Goal: Register for event/course

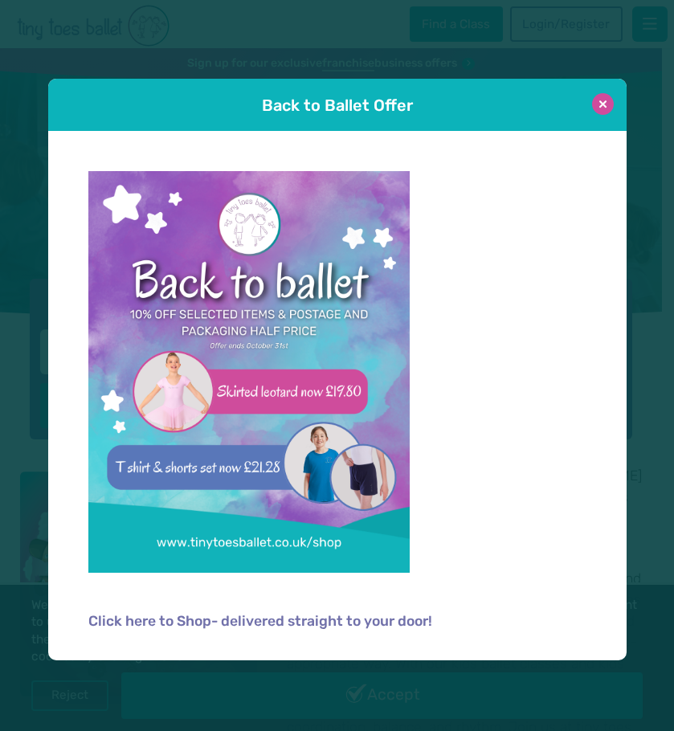
click at [604, 104] on button at bounding box center [603, 104] width 22 height 22
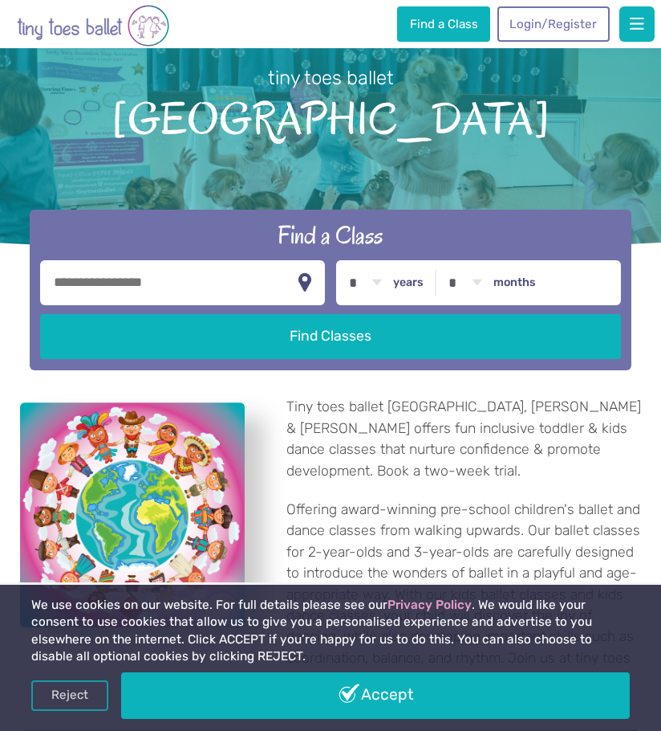
scroll to position [161, 0]
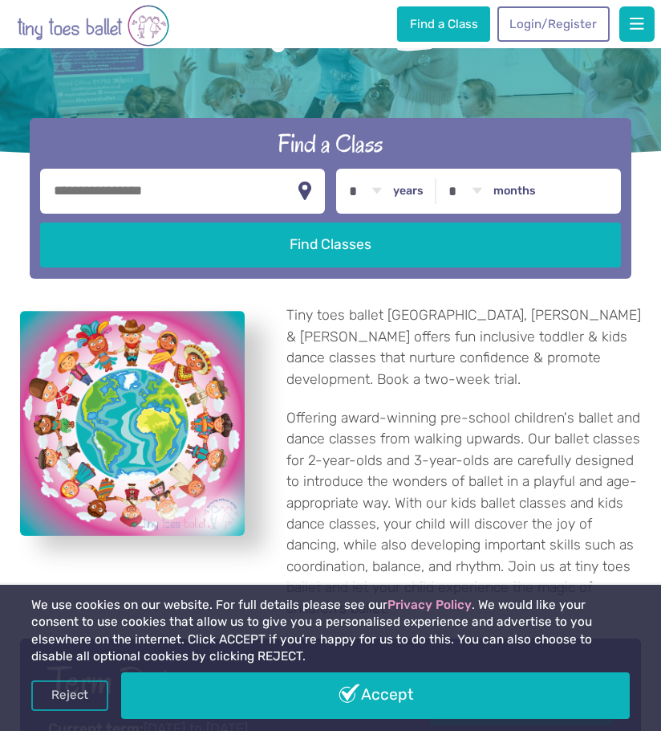
click at [204, 183] on input "text" at bounding box center [182, 191] width 285 height 45
click at [305, 190] on button "button" at bounding box center [305, 191] width 16 height 31
type input "**********"
drag, startPoint x: 157, startPoint y: 190, endPoint x: 178, endPoint y: 263, distance: 75.4
click at [157, 190] on input "**********" at bounding box center [182, 191] width 285 height 45
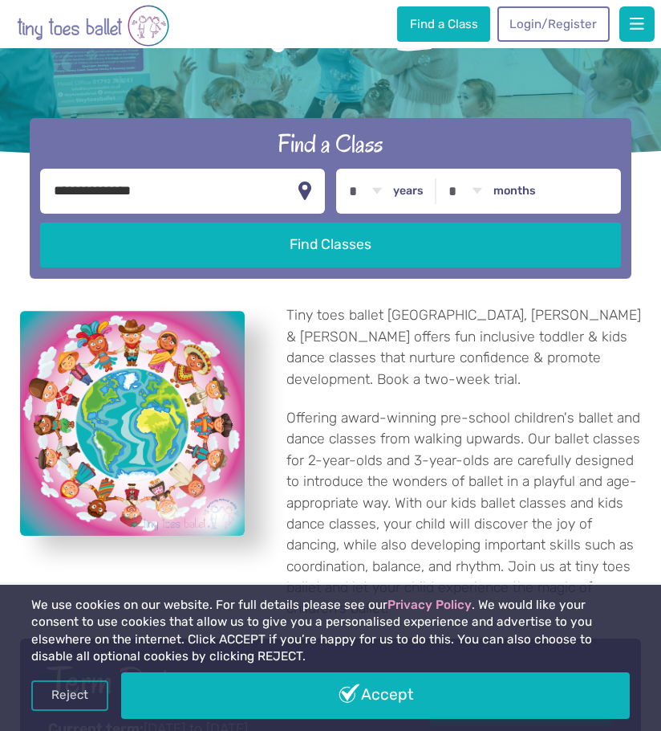
click at [156, 191] on input "**********" at bounding box center [182, 191] width 285 height 45
click at [96, 195] on input "**********" at bounding box center [182, 191] width 285 height 45
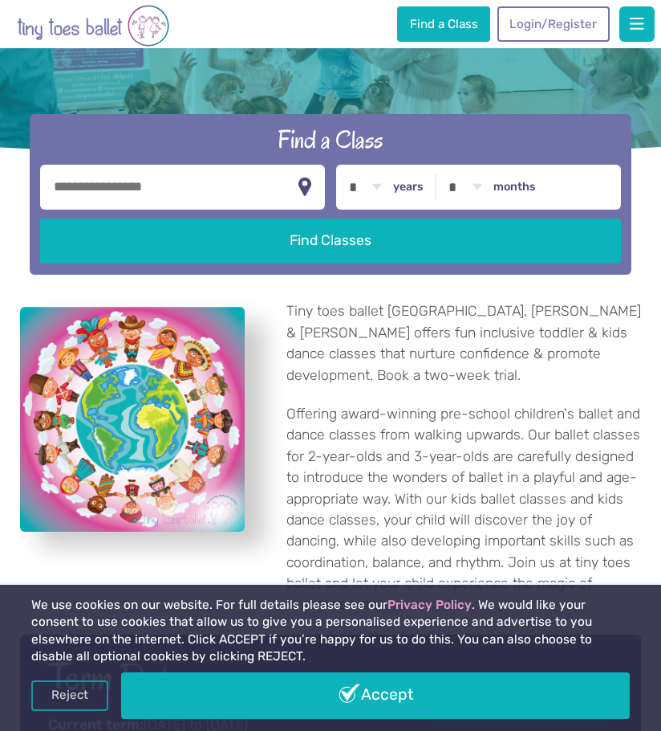
click at [163, 183] on input "text" at bounding box center [182, 187] width 285 height 45
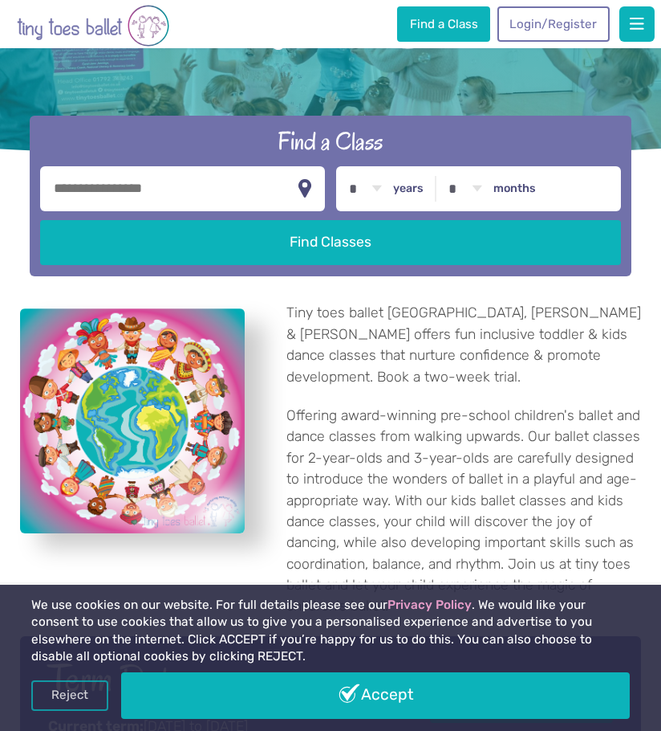
click at [153, 191] on input "text" at bounding box center [182, 188] width 285 height 45
type input "********"
click at [386, 186] on select "* * * * * * * * * * ** ** **" at bounding box center [365, 188] width 50 height 45
select select "*"
click at [340, 166] on select "* * * * * * * * * * ** ** **" at bounding box center [365, 188] width 50 height 45
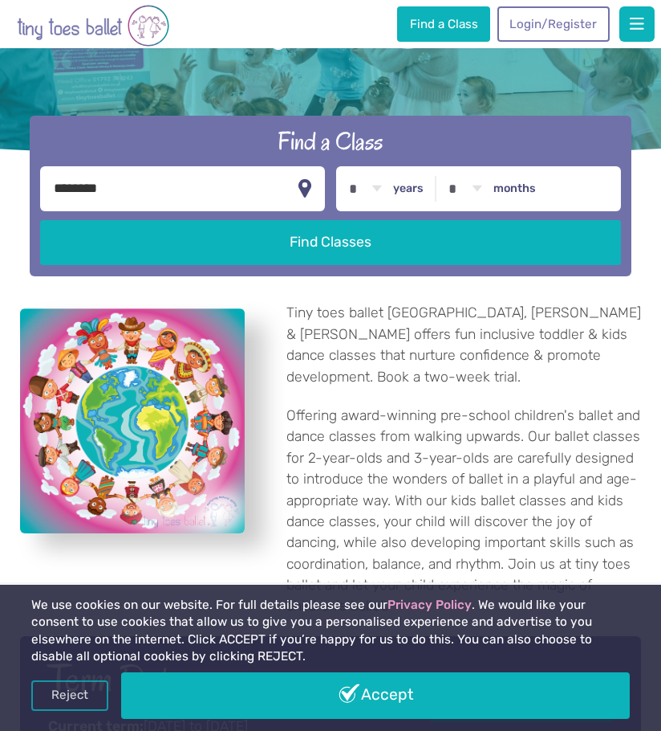
click at [469, 190] on select "* * * * * * * * * * ** **" at bounding box center [466, 188] width 50 height 45
select select "*"
click at [441, 166] on select "* * * * * * * * * * ** **" at bounding box center [466, 188] width 50 height 45
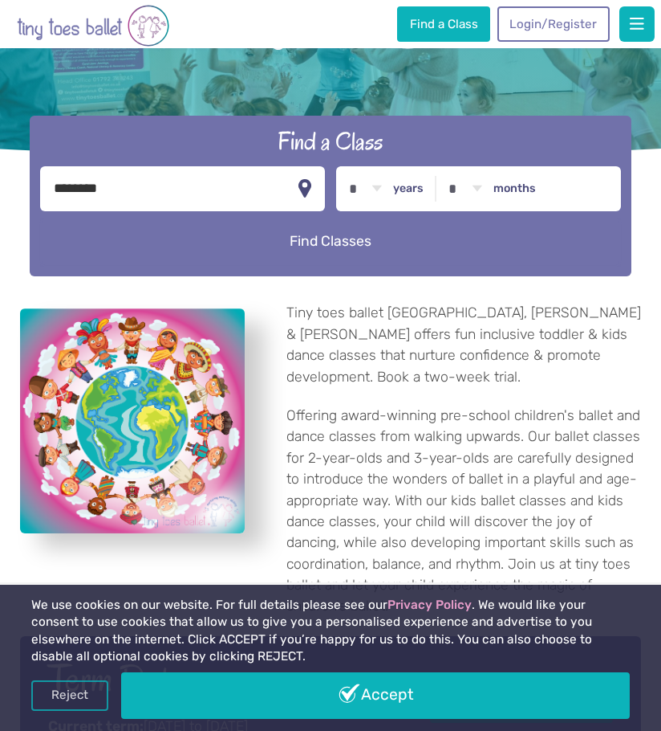
click at [343, 234] on button "Find Classes" at bounding box center [330, 241] width 581 height 45
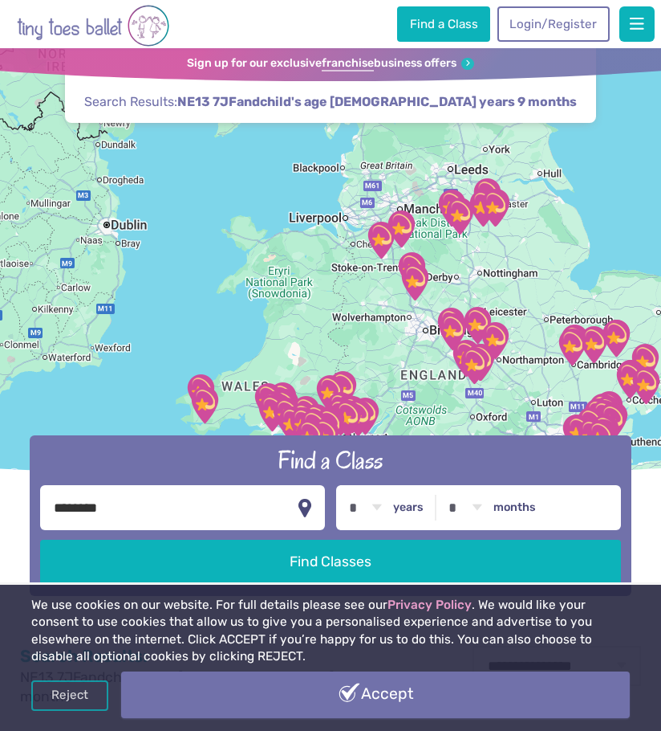
click at [368, 704] on link "Accept" at bounding box center [375, 694] width 509 height 47
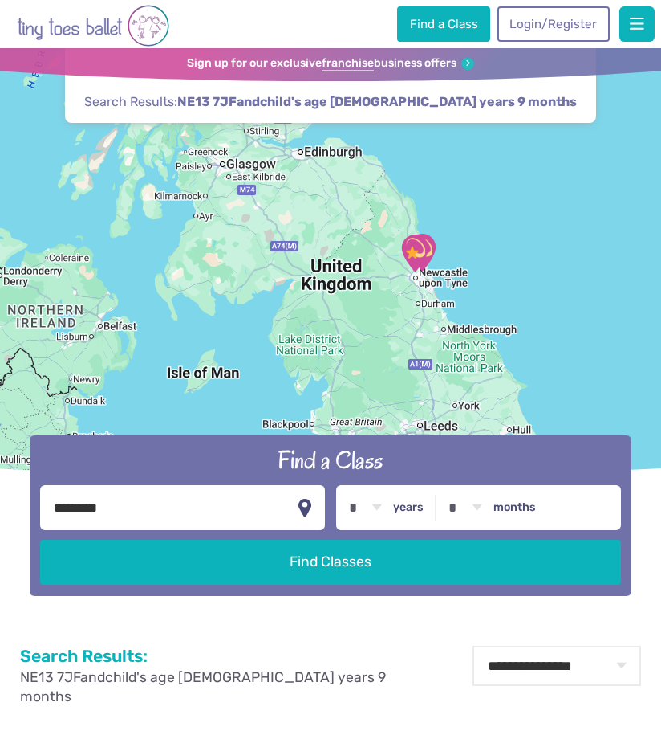
drag, startPoint x: 568, startPoint y: 322, endPoint x: 550, endPoint y: 469, distance: 148.0
click at [550, 469] on header "Find a Class ← Move left → Move right ↑ Move up ↓ Move down + Zoom in - Zoom ou…" at bounding box center [330, 321] width 661 height 547
click at [414, 256] on img "Sport@Gosforth" at bounding box center [415, 253] width 40 height 40
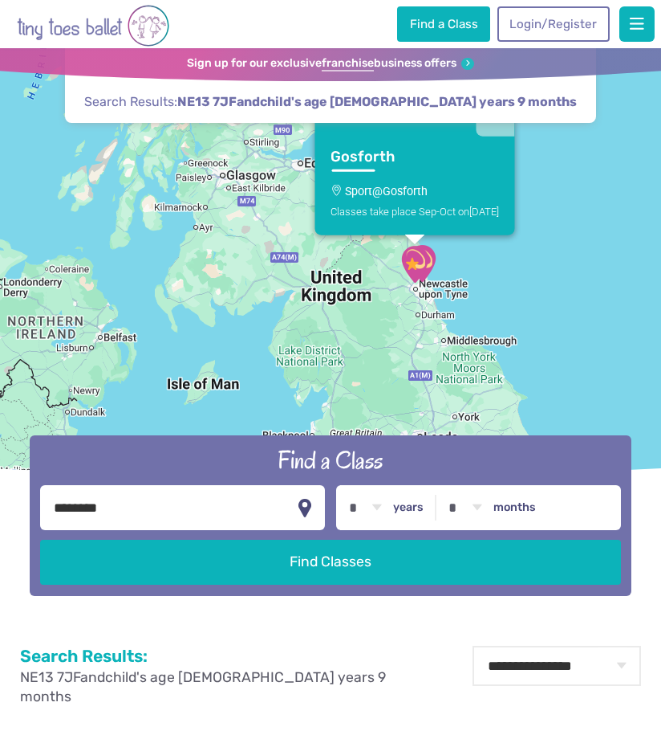
click at [429, 251] on img "Sport@Gosforth" at bounding box center [415, 264] width 40 height 40
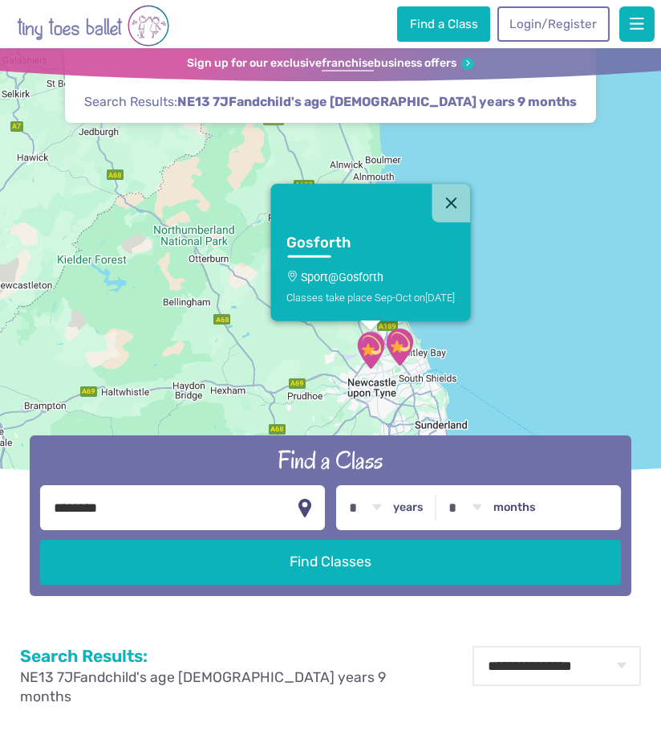
drag, startPoint x: 422, startPoint y: 229, endPoint x: 410, endPoint y: 466, distance: 237.1
click at [410, 466] on header "Find a Class ← Move left → Move right ↑ Move up ↓ Move down + Zoom in - Zoom ou…" at bounding box center [330, 321] width 661 height 547
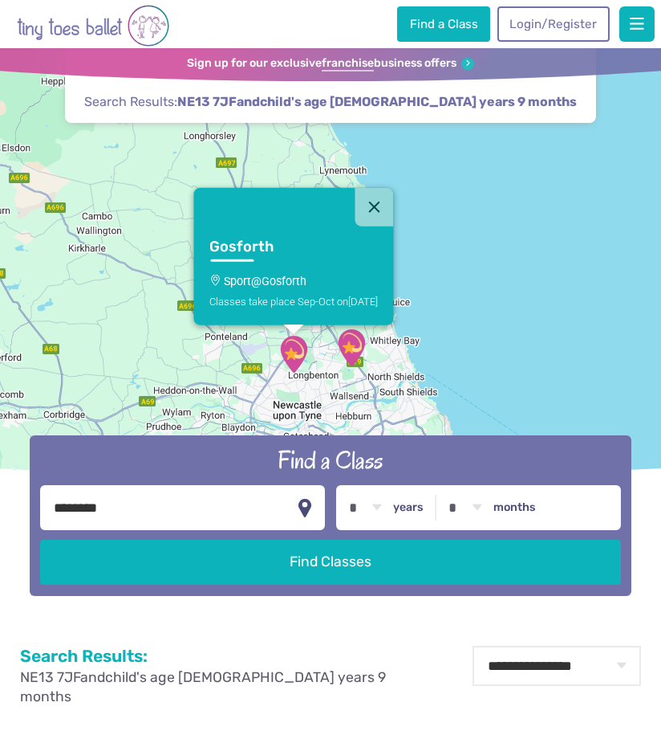
click at [291, 355] on img "Sport@Gosforth" at bounding box center [294, 354] width 40 height 40
click at [353, 351] on img "Rising sun countryside centre" at bounding box center [352, 348] width 40 height 40
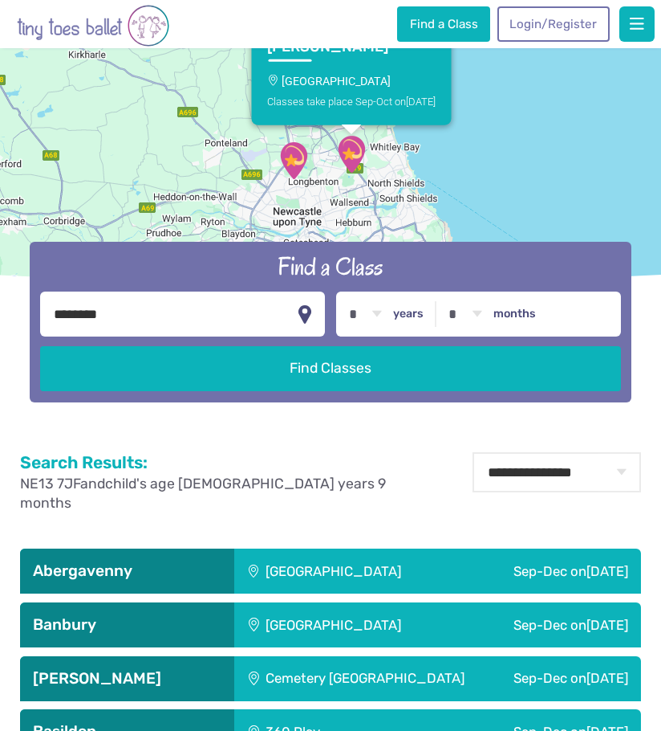
scroll to position [80, 0]
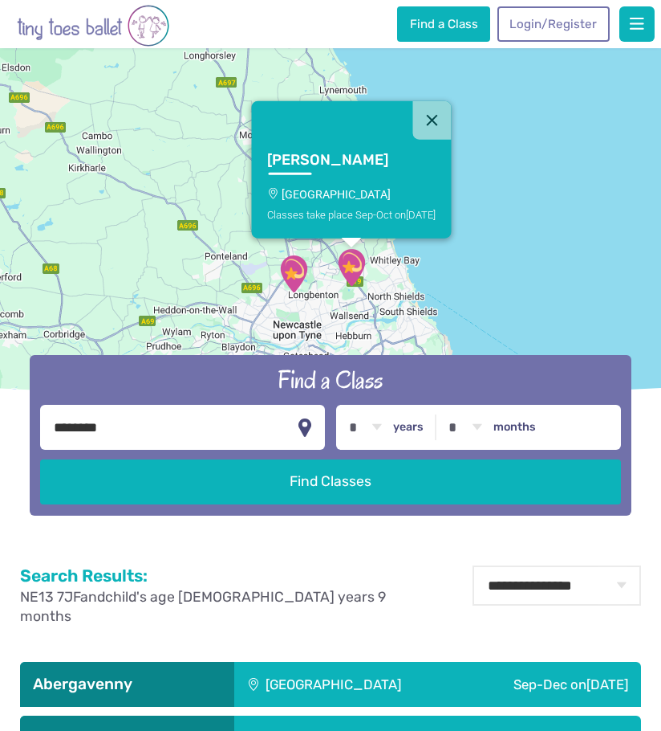
click at [348, 261] on img "Rising sun countryside centre" at bounding box center [352, 267] width 40 height 40
click at [303, 279] on img "Sport@Gosforth" at bounding box center [294, 274] width 40 height 40
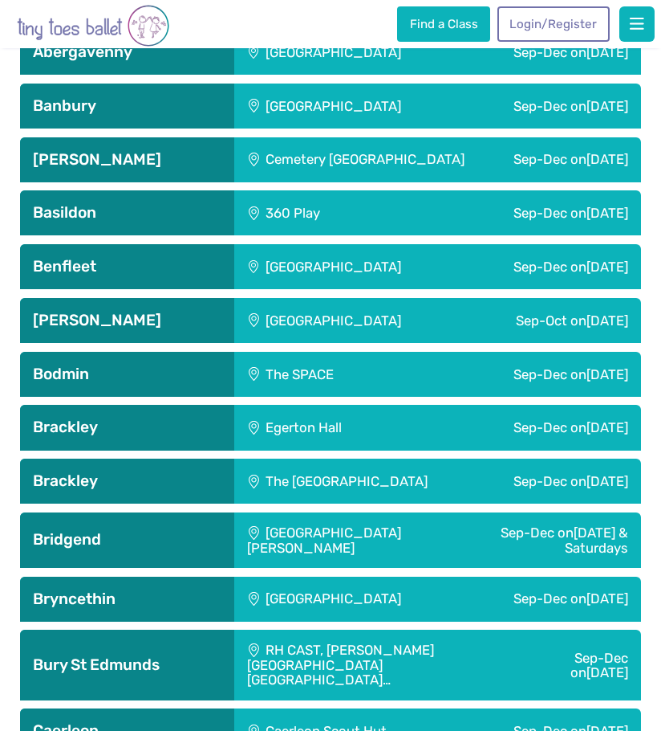
scroll to position [723, 0]
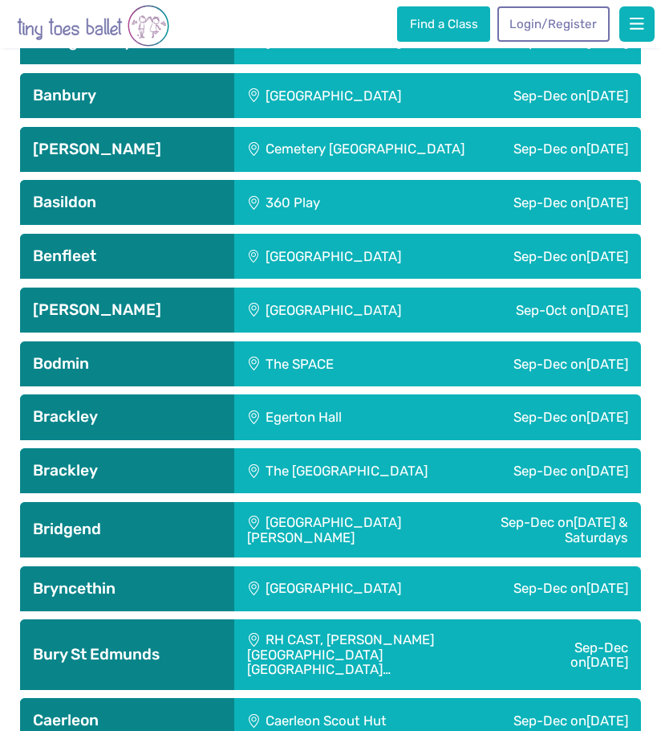
drag, startPoint x: 496, startPoint y: 299, endPoint x: 174, endPoint y: 306, distance: 322.0
click at [174, 306] on h3 "[PERSON_NAME]" at bounding box center [127, 309] width 189 height 19
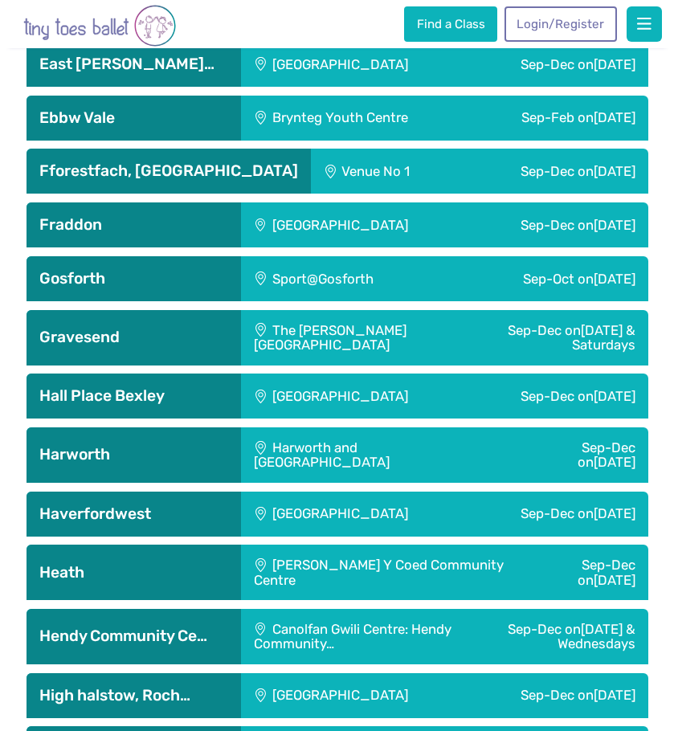
scroll to position [2489, 0]
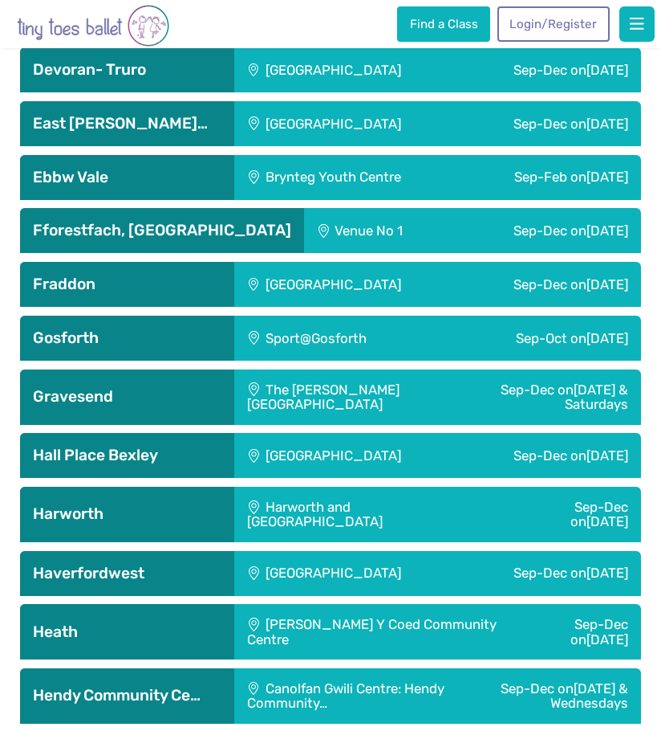
click at [325, 315] on div "Sport@Gosforth" at bounding box center [338, 337] width 209 height 45
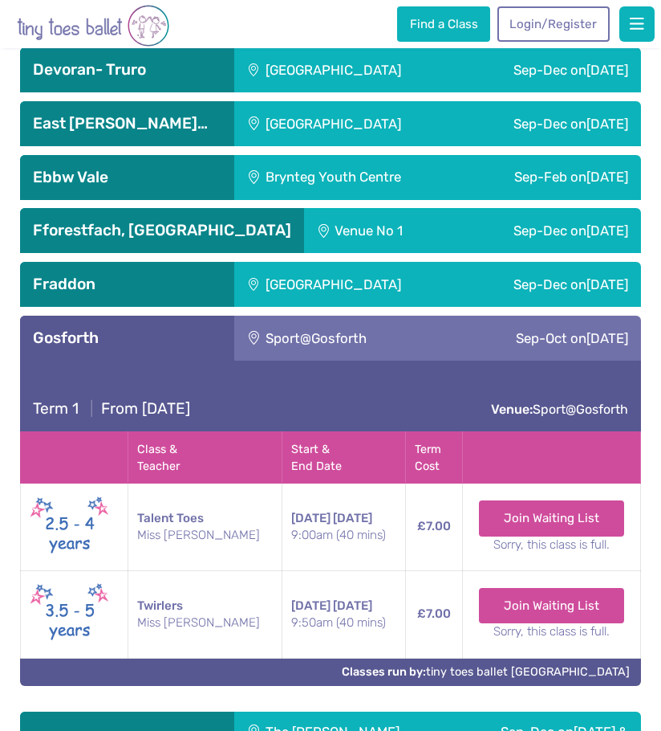
click at [63, 580] on img at bounding box center [70, 614] width 80 height 68
click at [555, 587] on link "Join Waiting List" at bounding box center [551, 604] width 145 height 35
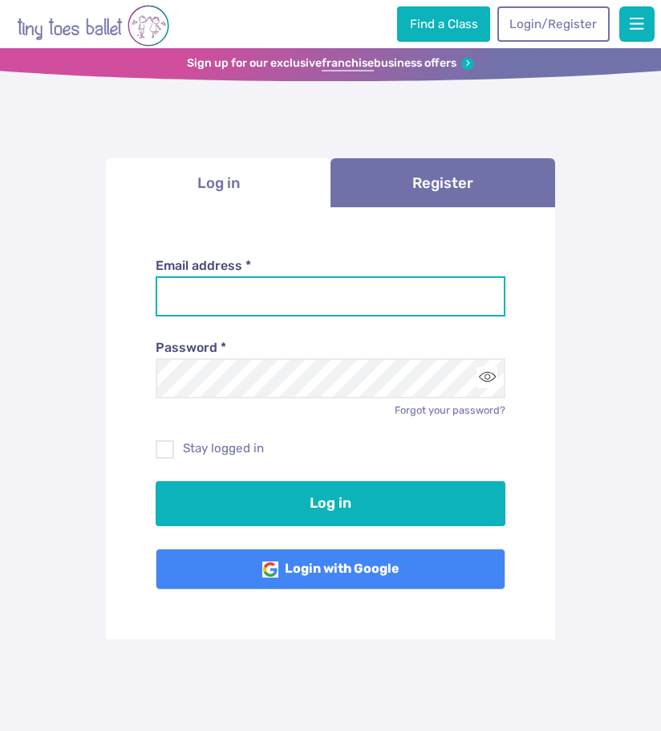
click at [352, 288] on input "Email address *" at bounding box center [331, 296] width 351 height 40
type input "**********"
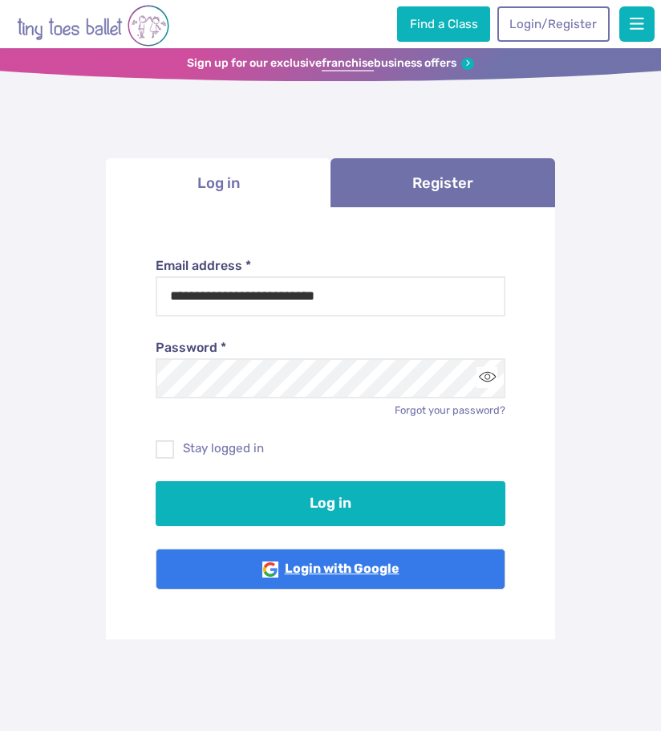
click at [317, 564] on link "Login with Google" at bounding box center [331, 569] width 351 height 42
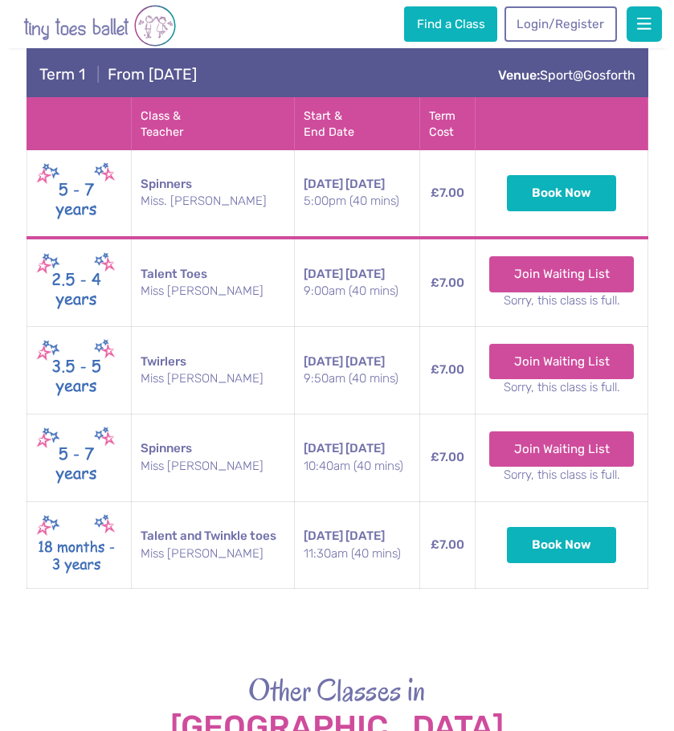
scroll to position [2248, 0]
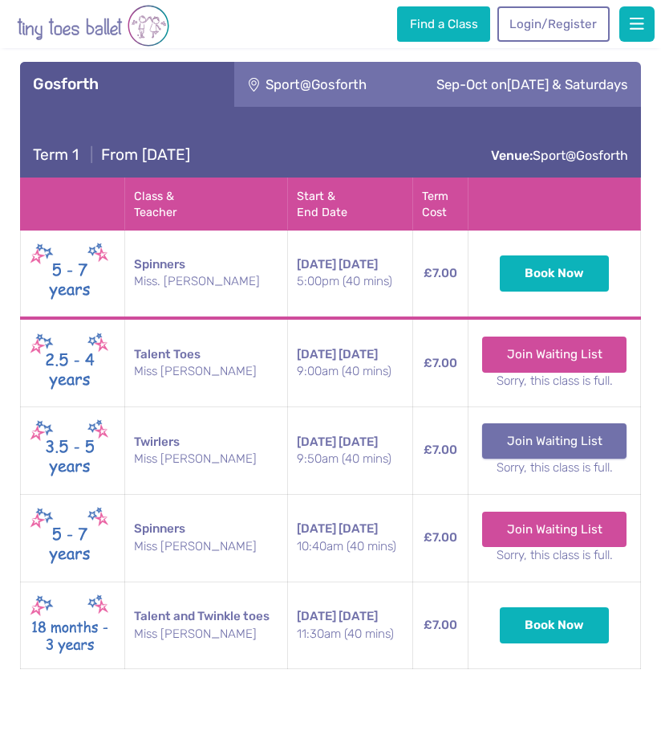
click at [575, 423] on link "Join Waiting List" at bounding box center [554, 440] width 145 height 35
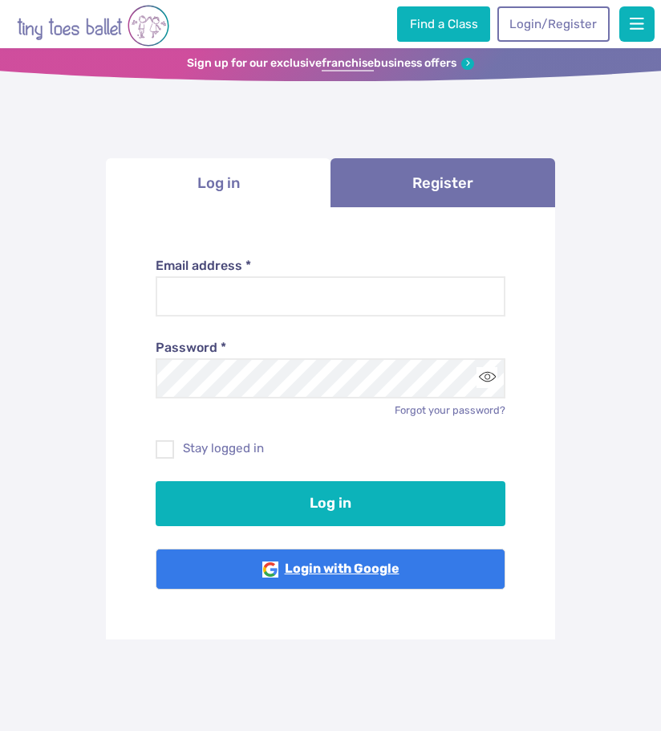
click at [306, 576] on link "Login with Google" at bounding box center [331, 569] width 351 height 42
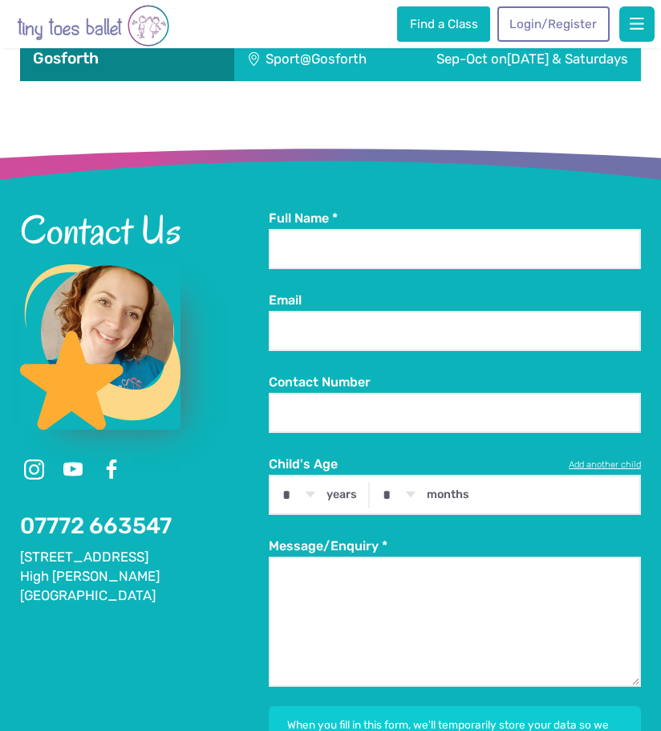
scroll to position [1927, 0]
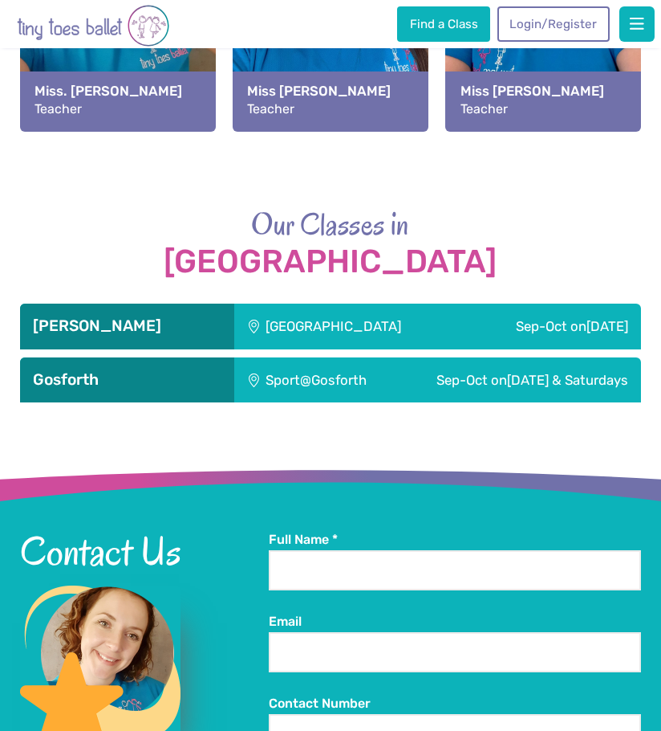
click at [368, 379] on div "Sport@Gosforth" at bounding box center [315, 379] width 163 height 45
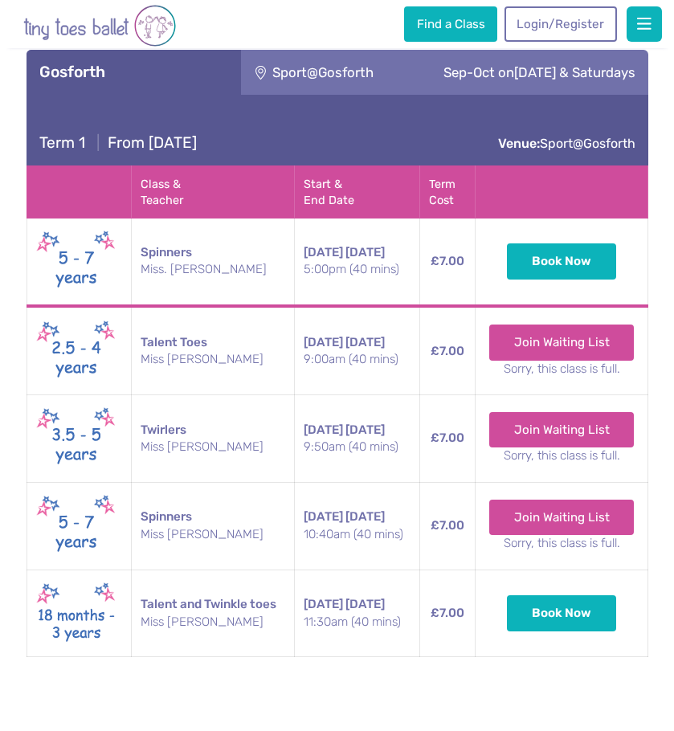
scroll to position [2248, 0]
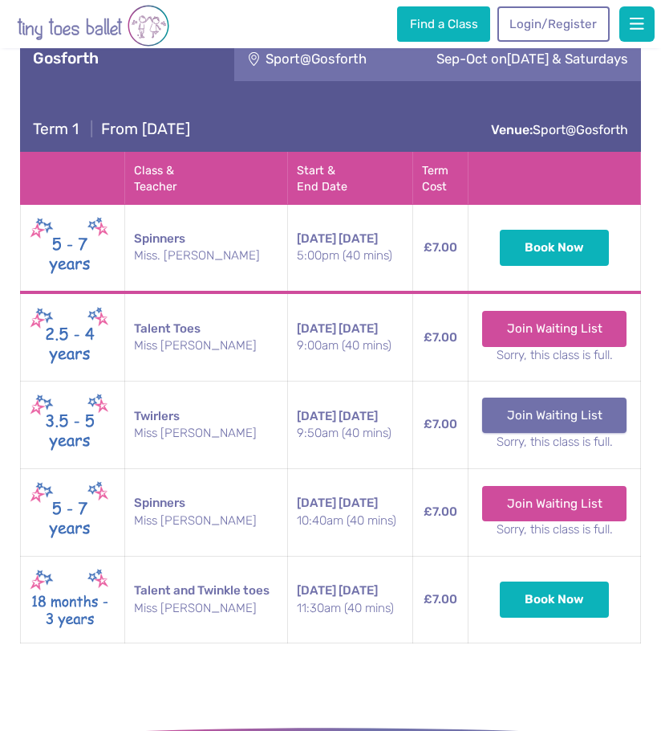
click at [577, 411] on link "Join Waiting List" at bounding box center [554, 414] width 145 height 35
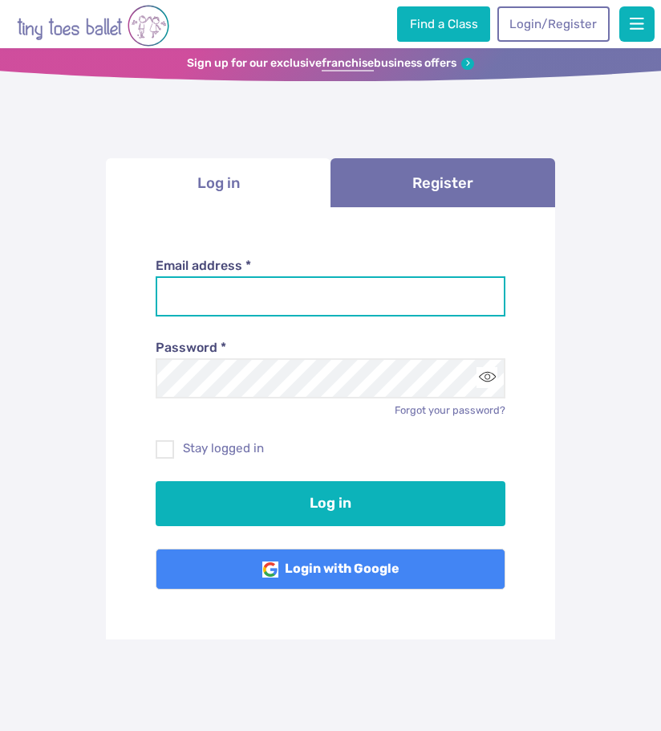
click at [238, 306] on input "Email address *" at bounding box center [331, 296] width 351 height 40
type input "**********"
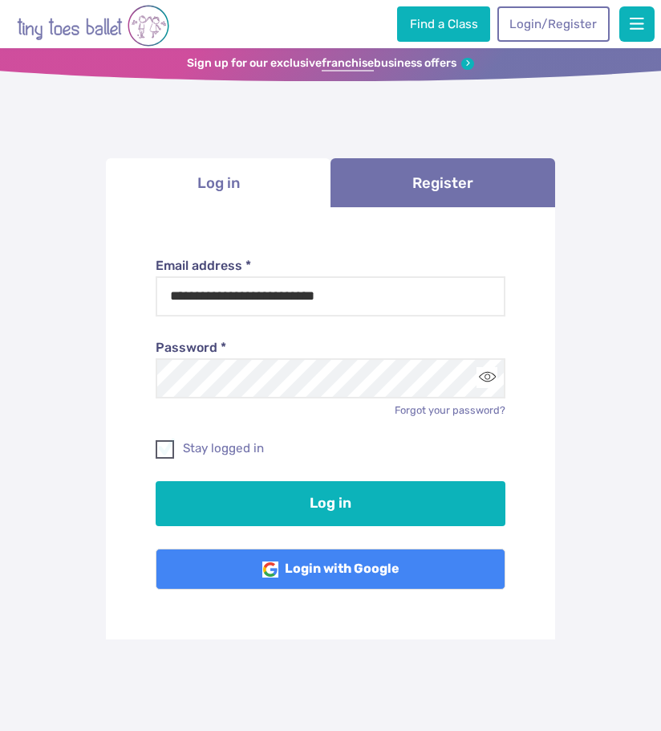
click at [194, 449] on label "Stay logged in" at bounding box center [331, 448] width 351 height 17
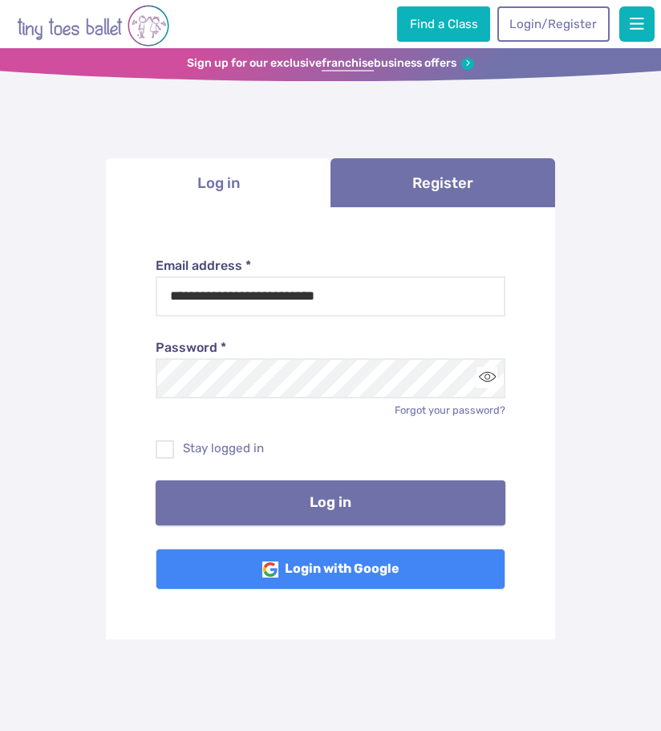
click at [291, 511] on button "Log in" at bounding box center [331, 502] width 351 height 45
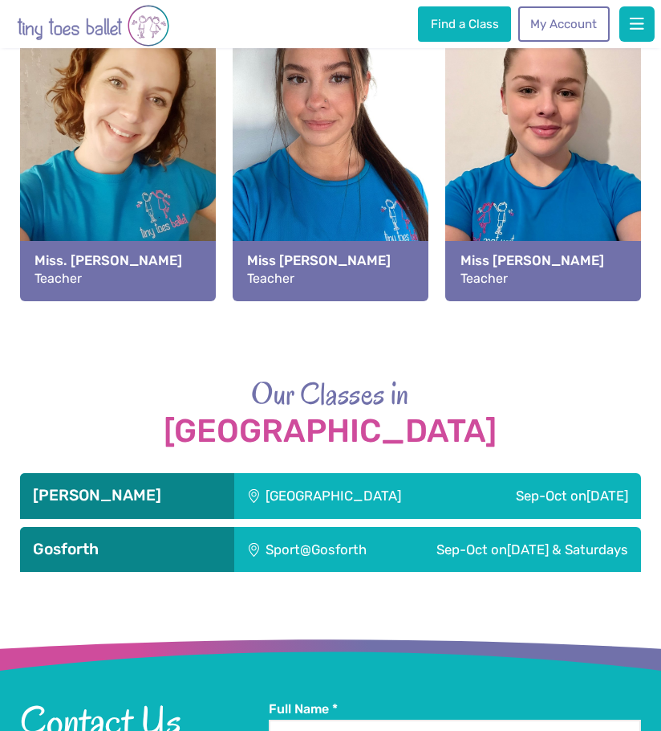
scroll to position [2087, 0]
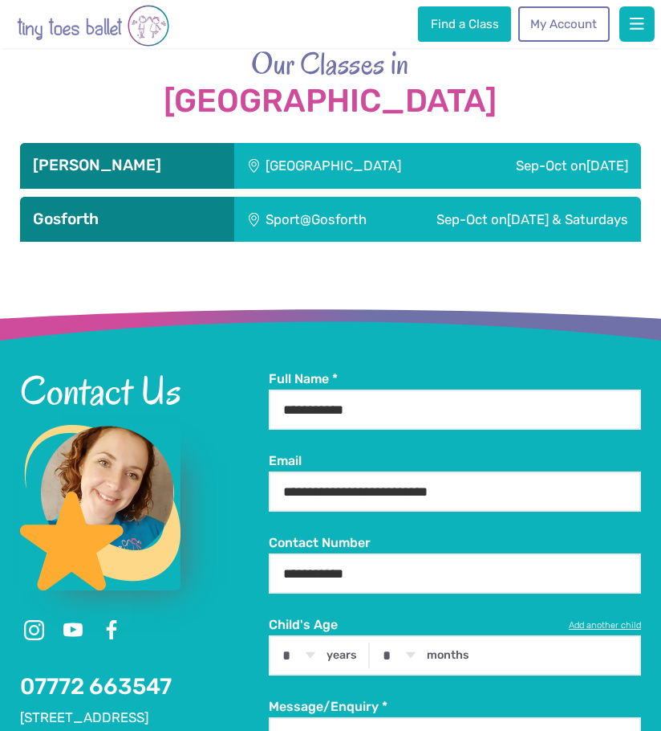
click at [368, 226] on div "Sport@Gosforth" at bounding box center [315, 219] width 163 height 45
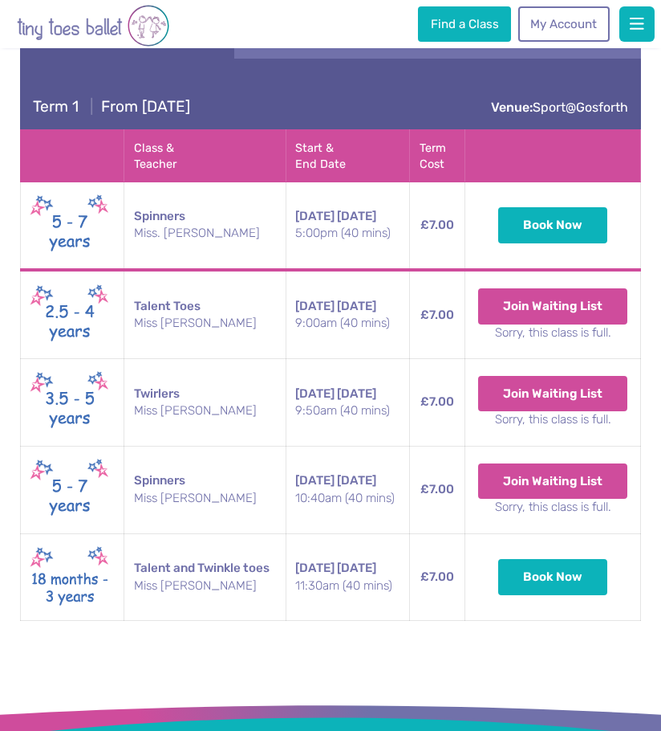
scroll to position [2328, 0]
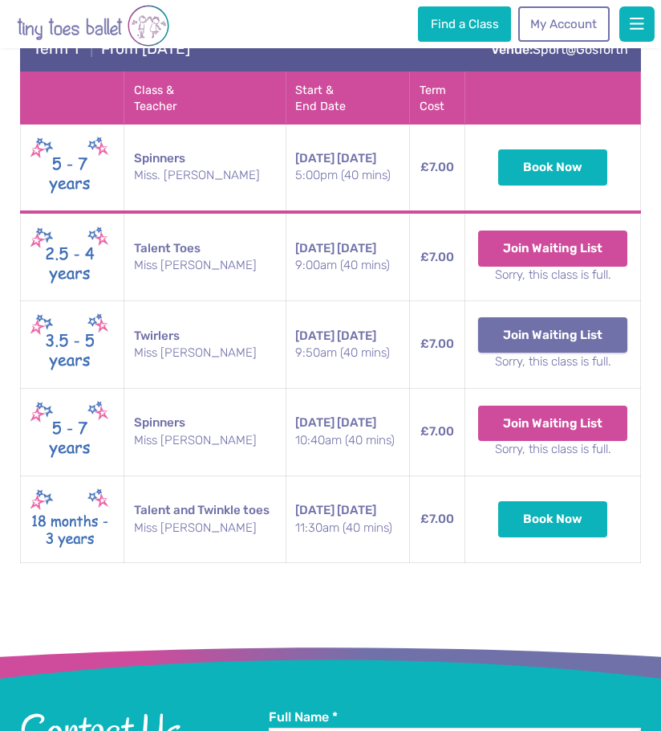
click at [537, 331] on button "Join Waiting List" at bounding box center [552, 334] width 149 height 35
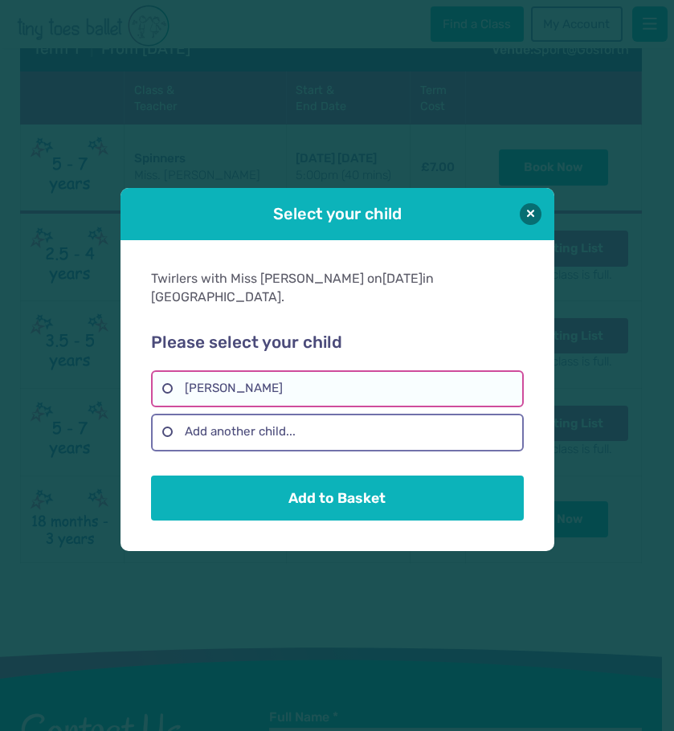
click at [262, 381] on label "[PERSON_NAME]" at bounding box center [337, 388] width 372 height 37
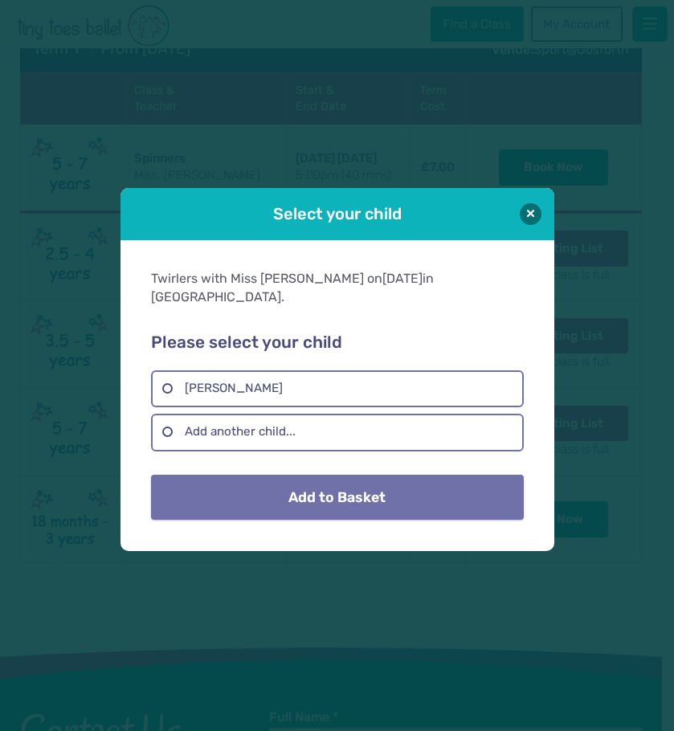
click at [294, 485] on button "Add to Basket" at bounding box center [337, 496] width 372 height 45
